Goal: Task Accomplishment & Management: Use online tool/utility

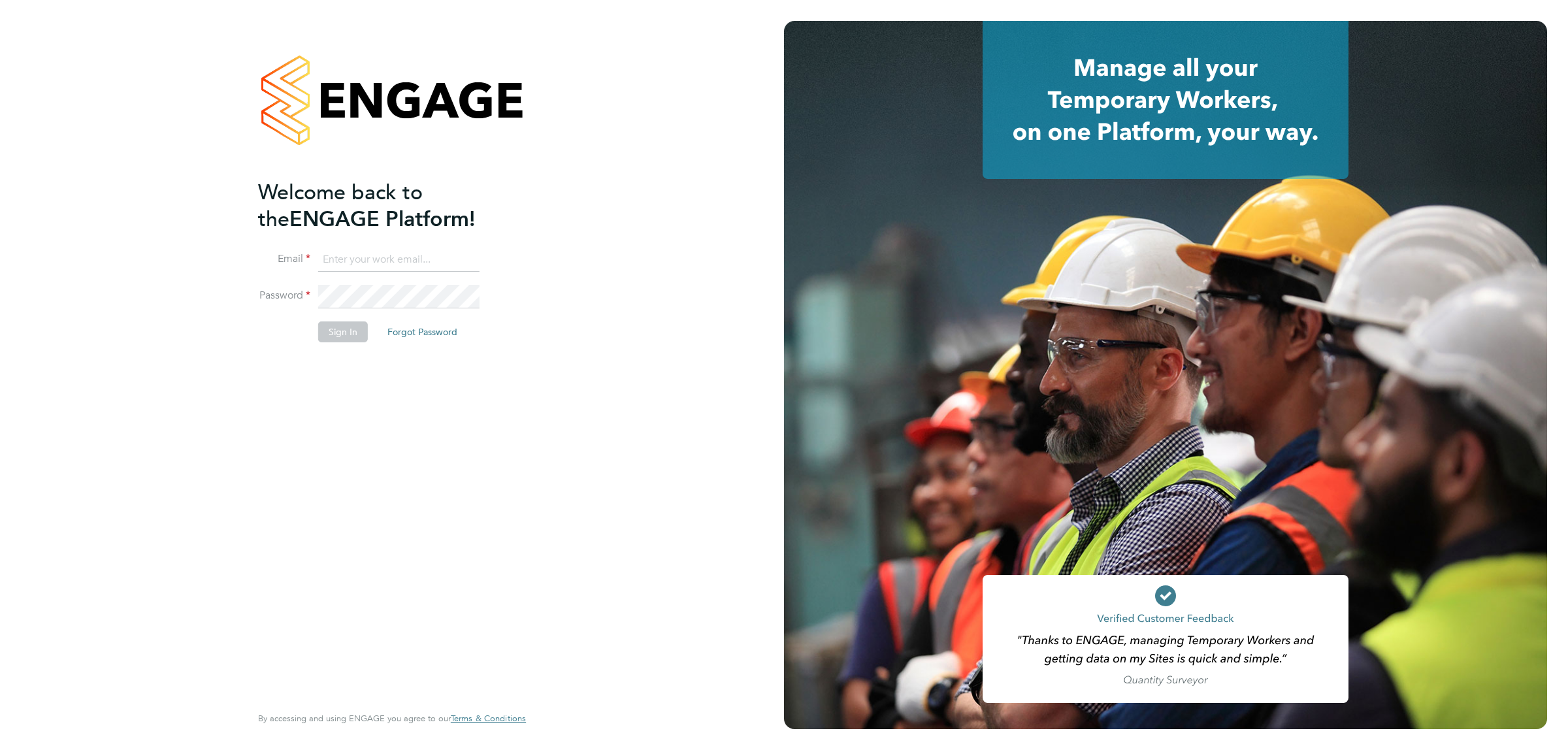
type input "jalaezihe@fr-group.co.uk"
click at [351, 340] on button "Sign In" at bounding box center [343, 332] width 49 height 21
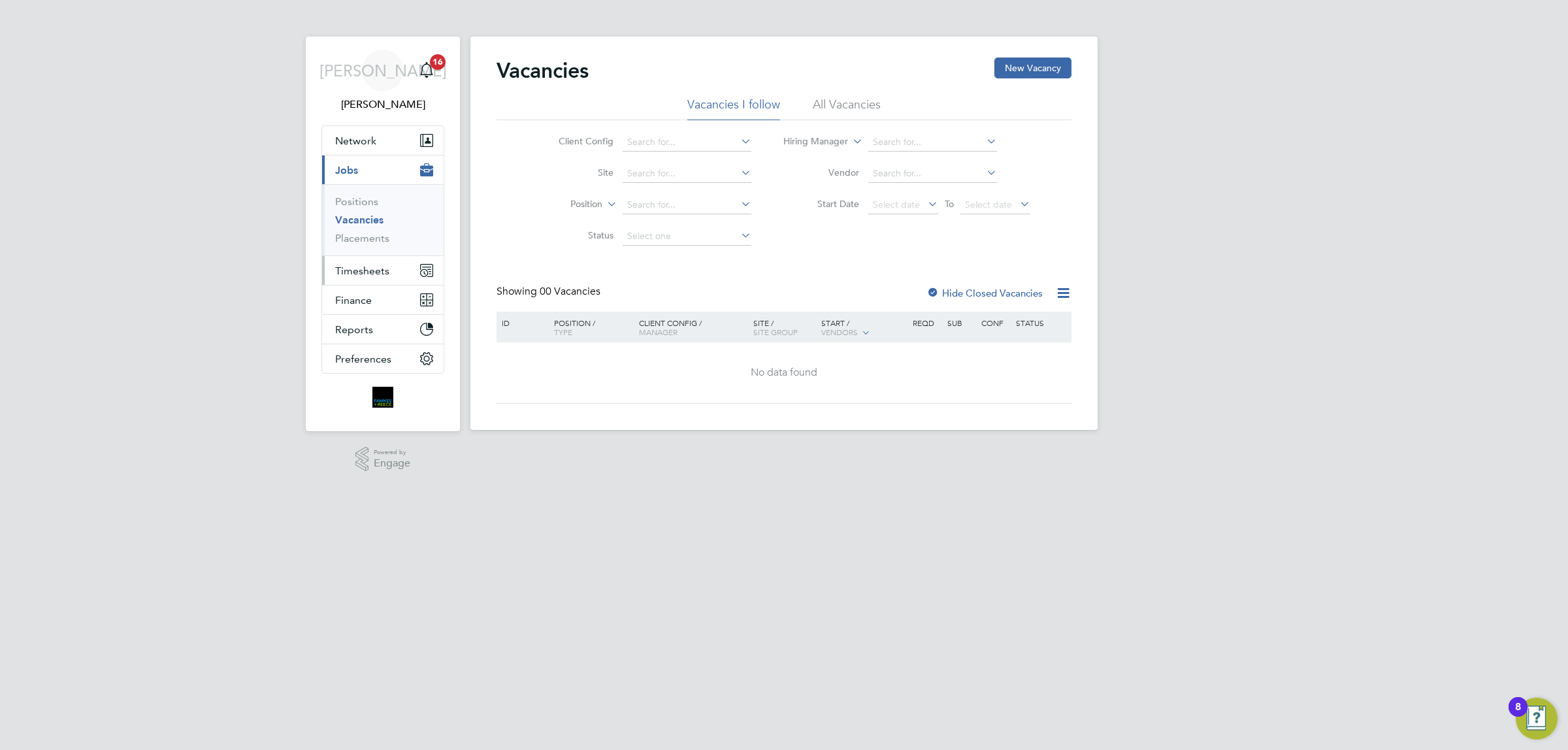
click at [385, 268] on span "Timesheets" at bounding box center [362, 271] width 54 height 13
click at [384, 227] on link "Timesheets" at bounding box center [362, 231] width 54 height 13
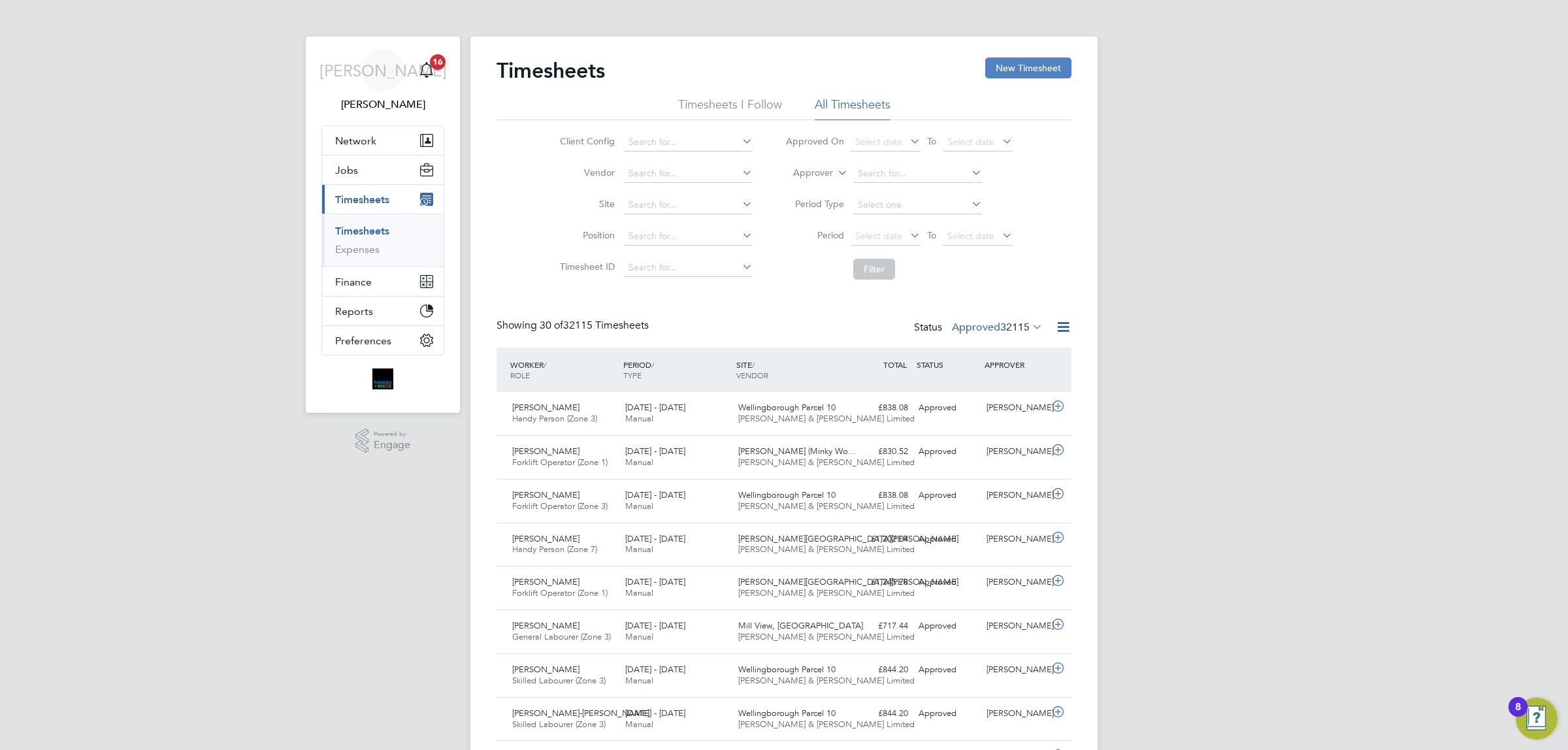
click at [1010, 72] on button "New Timesheet" at bounding box center [1028, 68] width 87 height 21
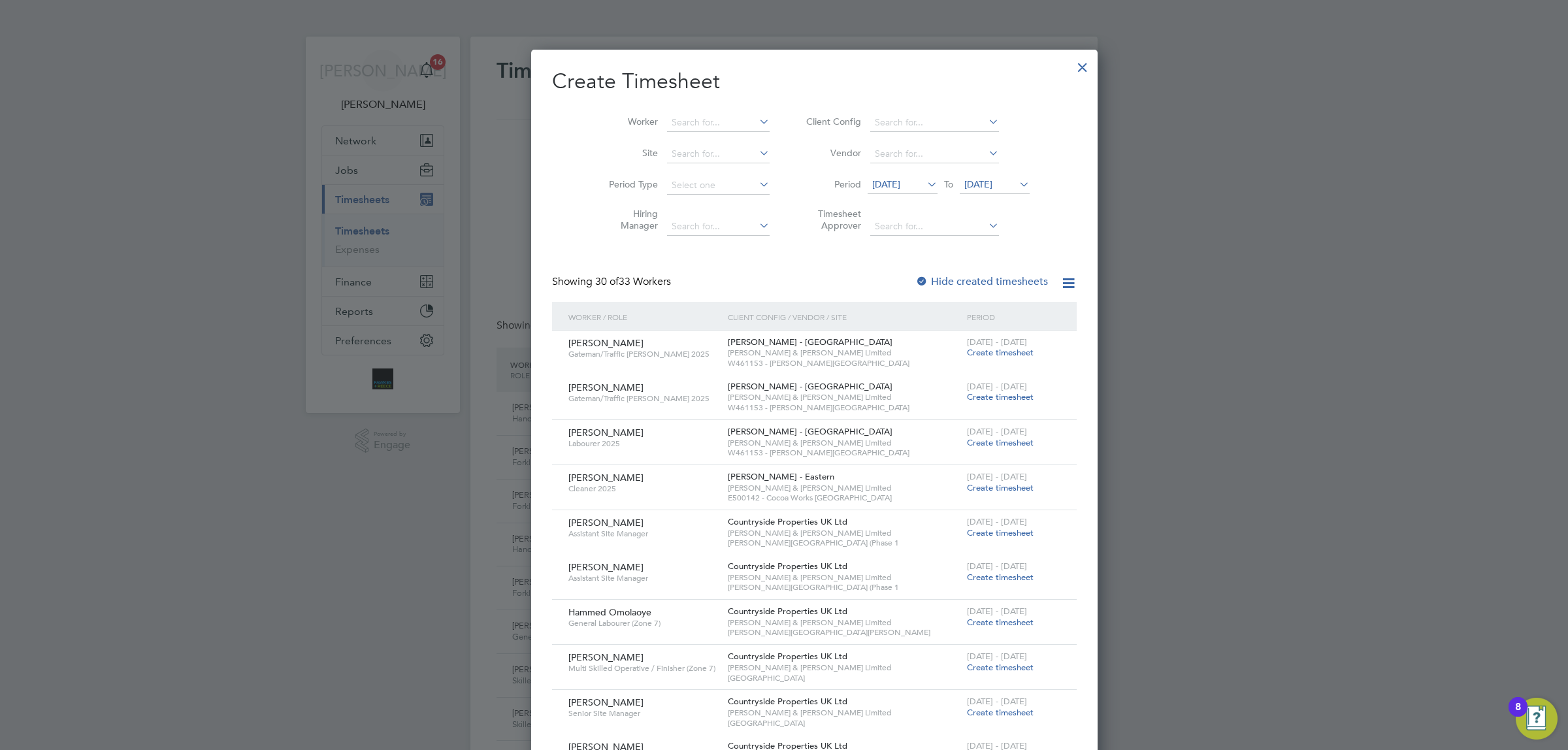
drag, startPoint x: 1020, startPoint y: 70, endPoint x: 599, endPoint y: 89, distance: 421.4
click at [1071, 70] on div at bounding box center [1082, 65] width 24 height 24
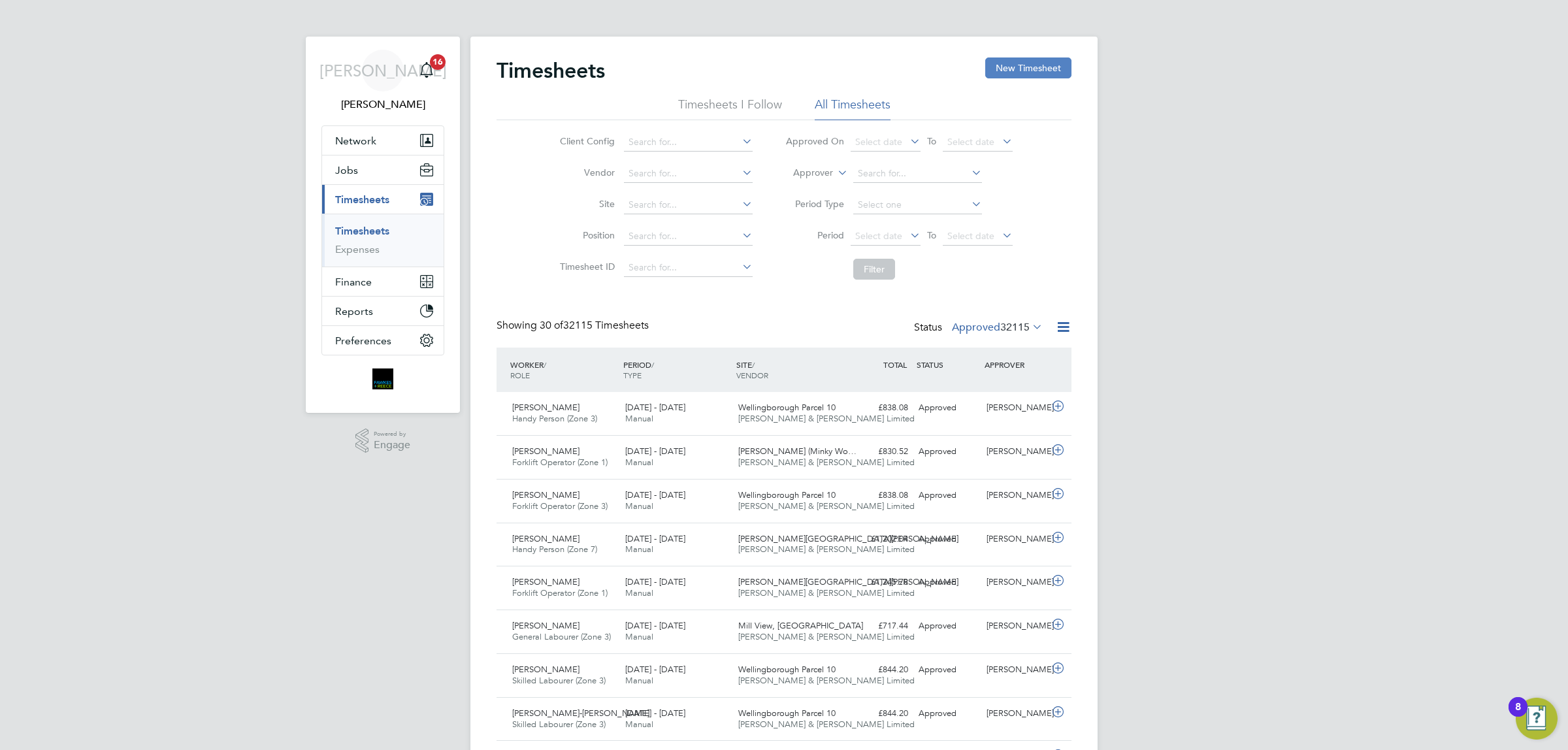
click at [1036, 67] on button "New Timesheet" at bounding box center [1028, 68] width 87 height 21
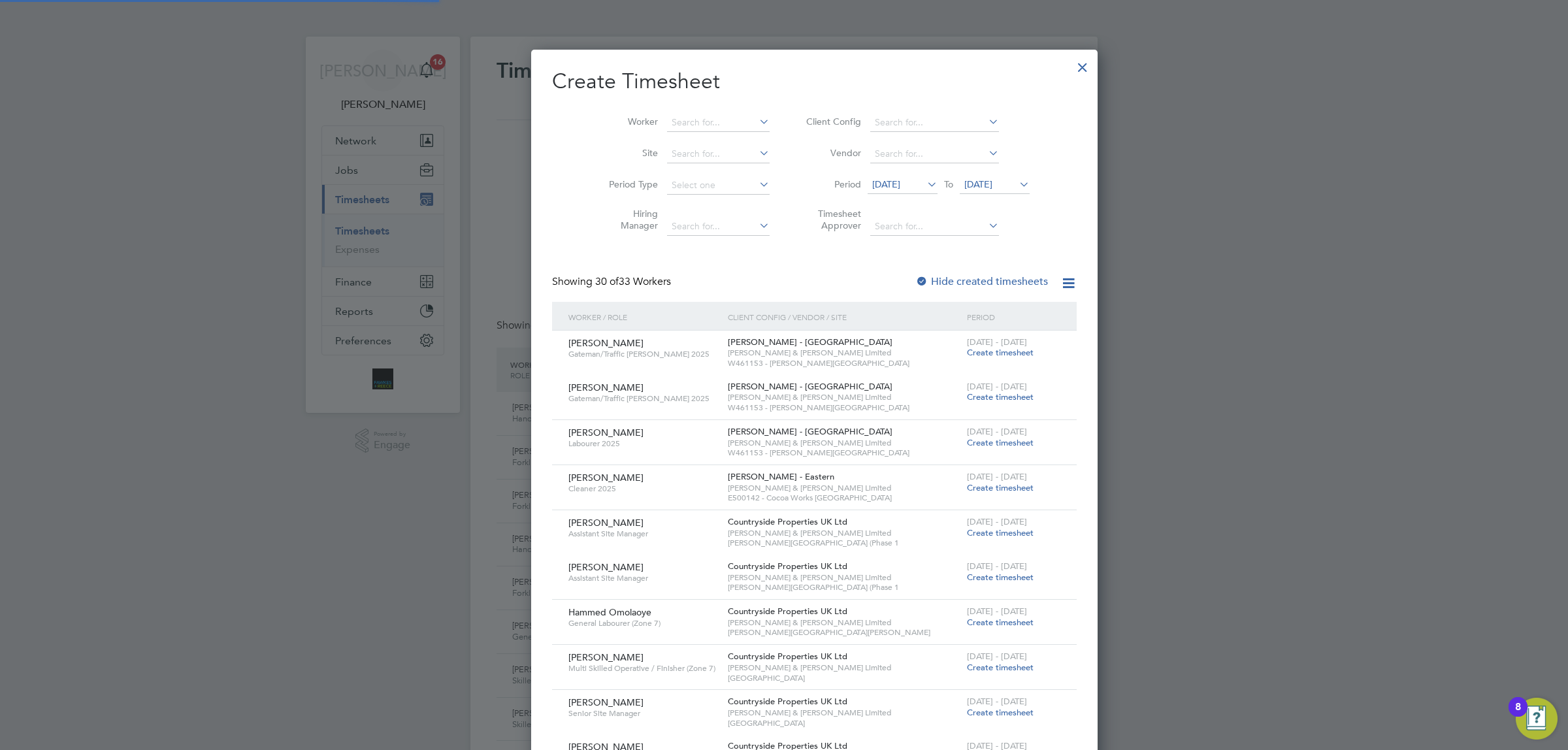
scroll to position [2284, 505]
click at [704, 115] on input at bounding box center [718, 123] width 103 height 19
click at [700, 214] on li "Cost el Amaximoaie" at bounding box center [695, 211] width 120 height 18
type input "[PERSON_NAME]"
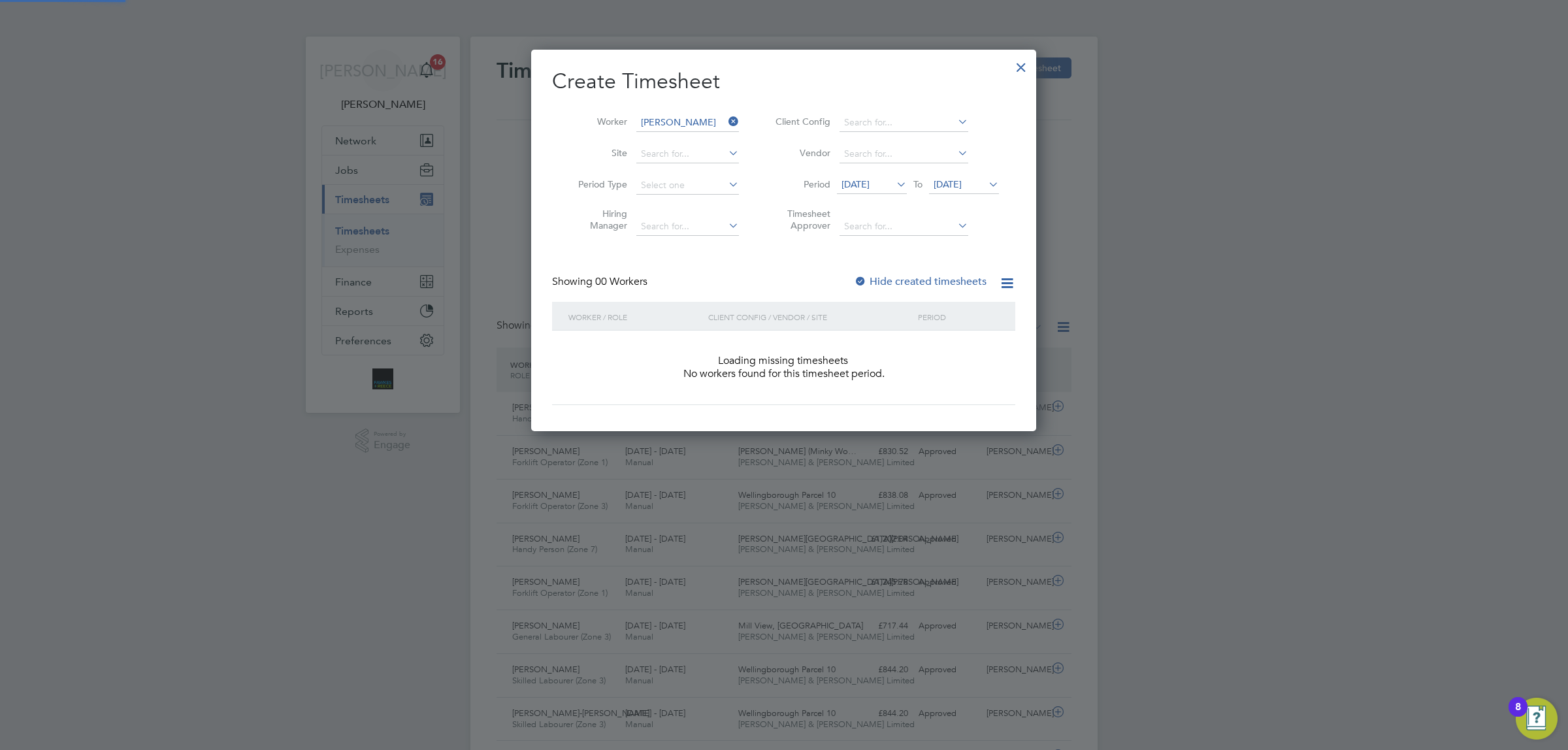
scroll to position [367, 505]
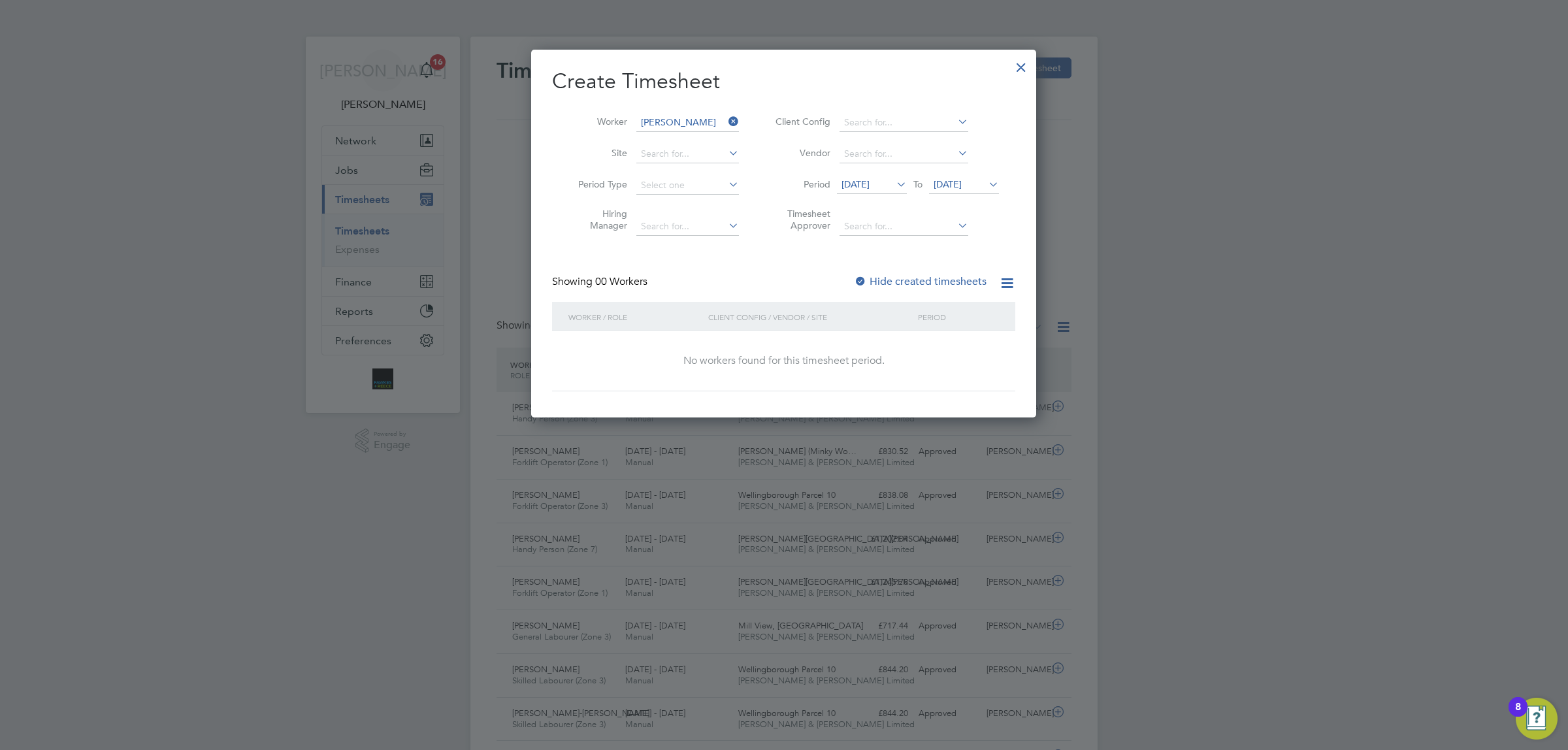
click at [866, 276] on div at bounding box center [860, 282] width 13 height 13
click at [962, 178] on span "[DATE]" at bounding box center [947, 184] width 28 height 12
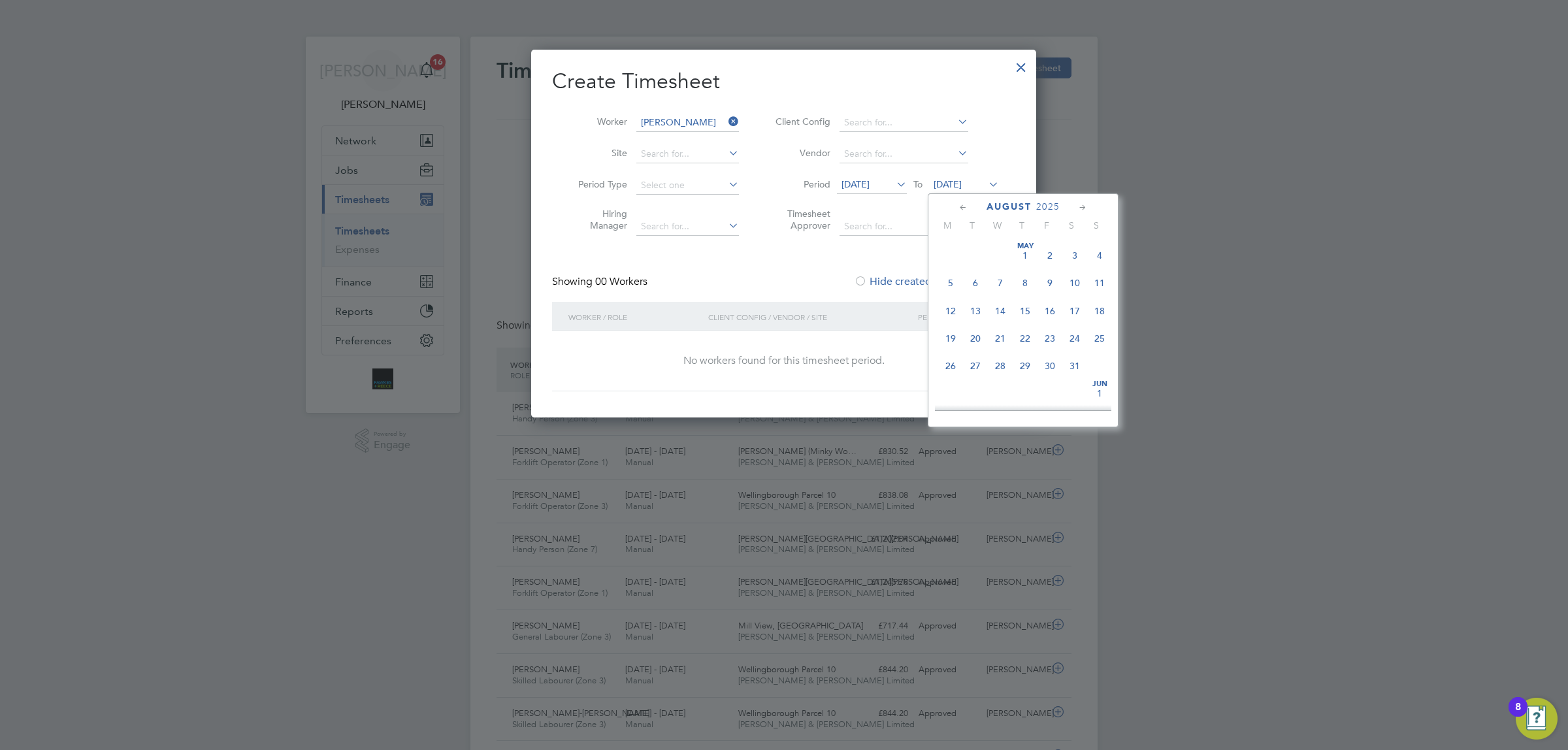
scroll to position [515, 0]
click at [1102, 277] on span "24" at bounding box center [1099, 264] width 25 height 25
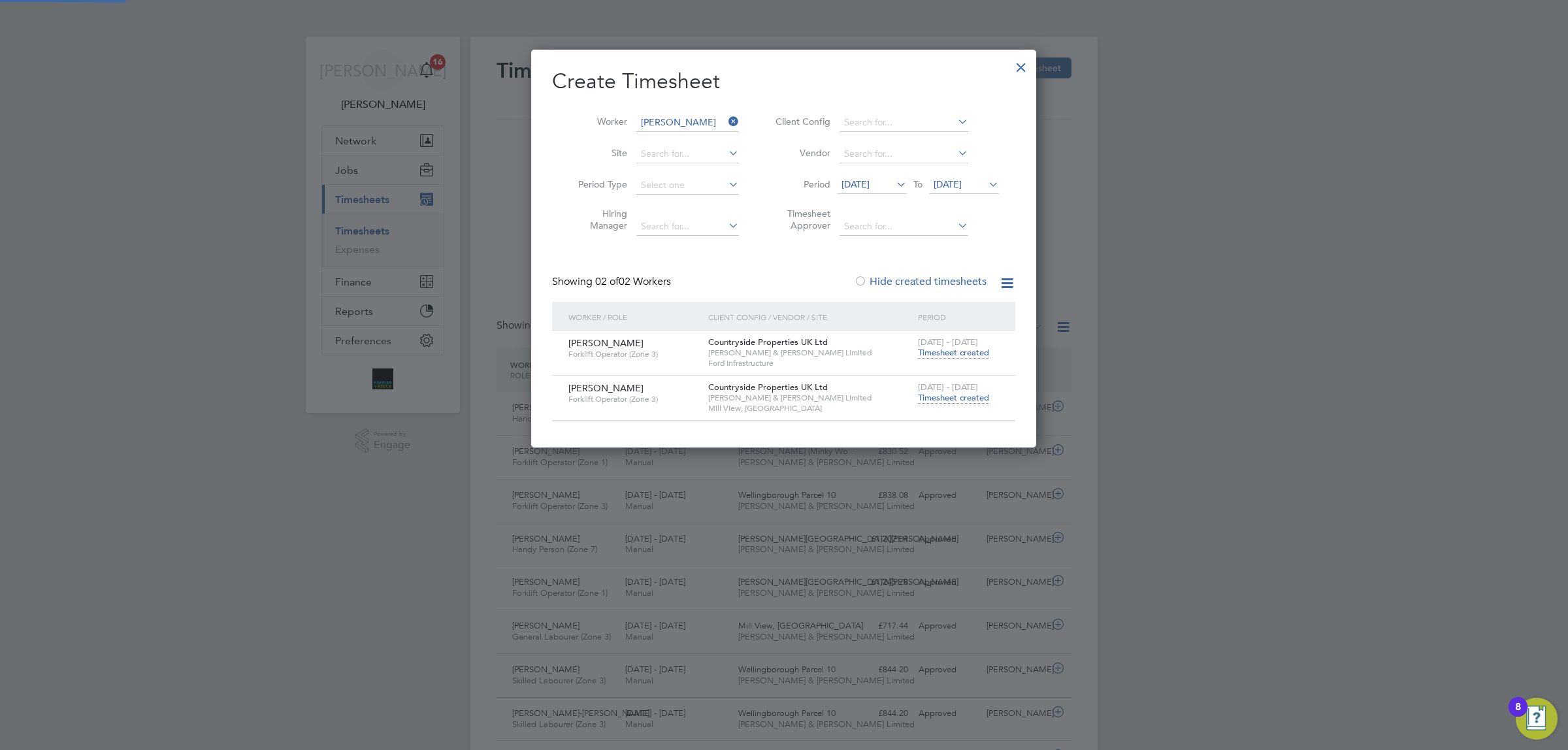
scroll to position [7, 5]
click at [956, 347] on div "[DATE] - [DATE] Timesheet created" at bounding box center [958, 348] width 87 height 36
click at [968, 351] on span "Timesheet created" at bounding box center [953, 353] width 71 height 12
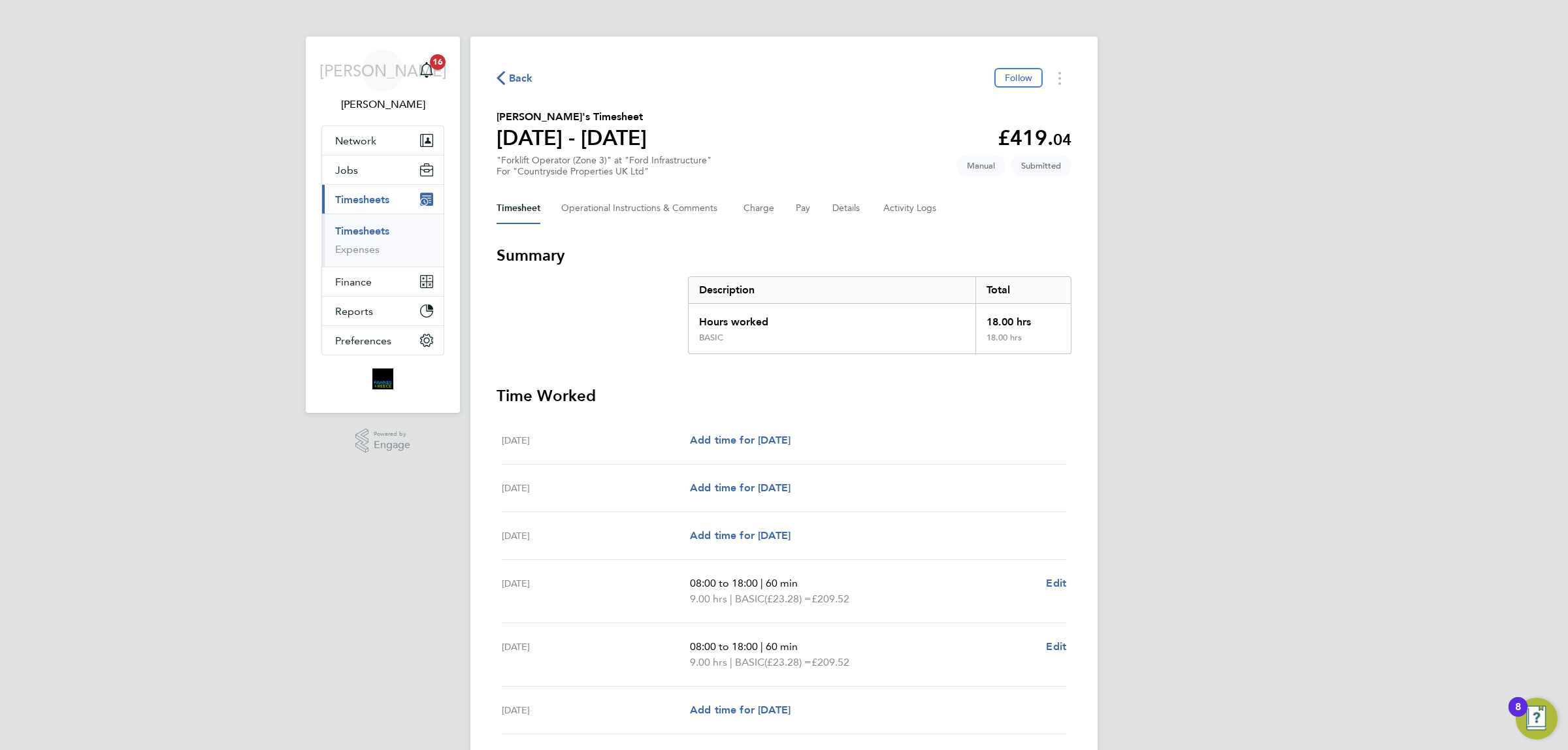
click at [497, 79] on icon "button" at bounding box center [501, 78] width 8 height 14
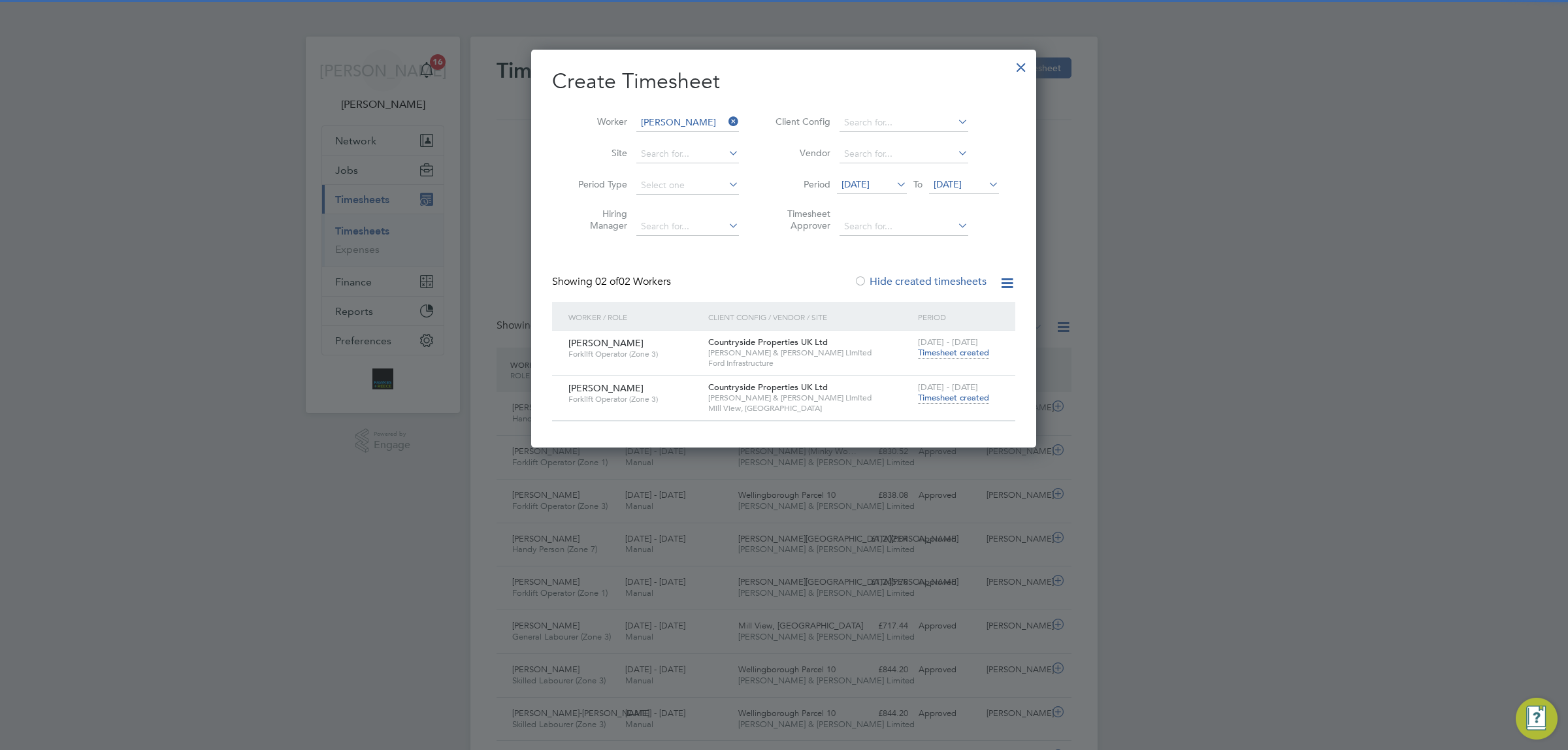
scroll to position [32, 113]
click at [956, 393] on span "Timesheet created" at bounding box center [953, 398] width 71 height 12
